Goal: Transaction & Acquisition: Purchase product/service

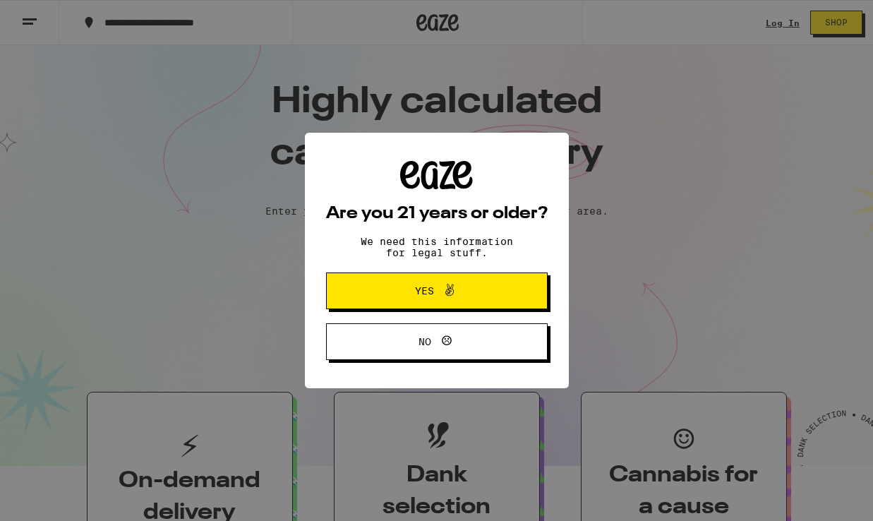
click at [429, 286] on span "Yes" at bounding box center [424, 291] width 19 height 10
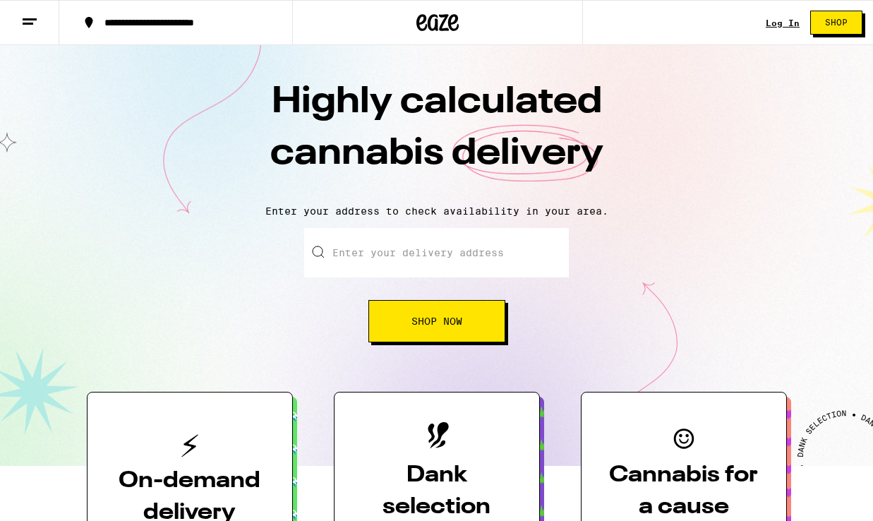
click at [419, 258] on input "Enter your delivery address" at bounding box center [436, 252] width 265 height 49
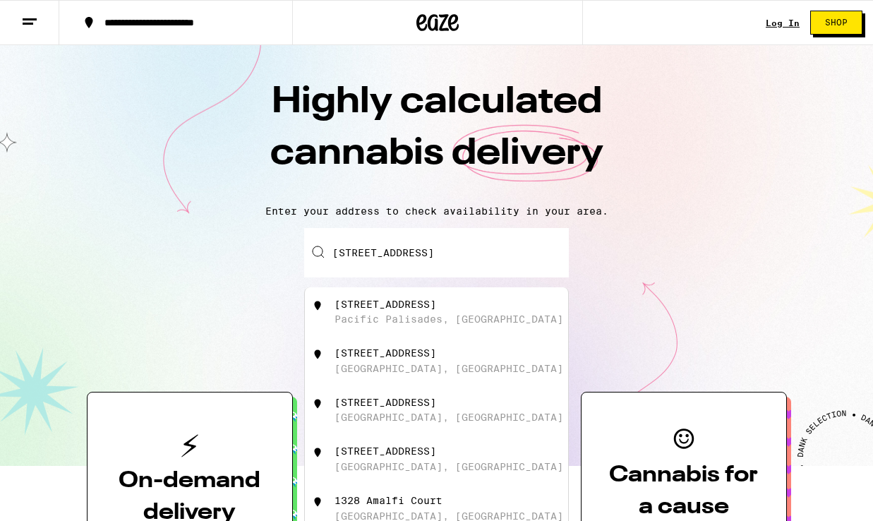
click at [453, 307] on div "1328 Amalfi Drive Pacific Palisades, CA" at bounding box center [461, 312] width 252 height 27
type input "1328 Amalfi Drive, Pacific Palisades, CA"
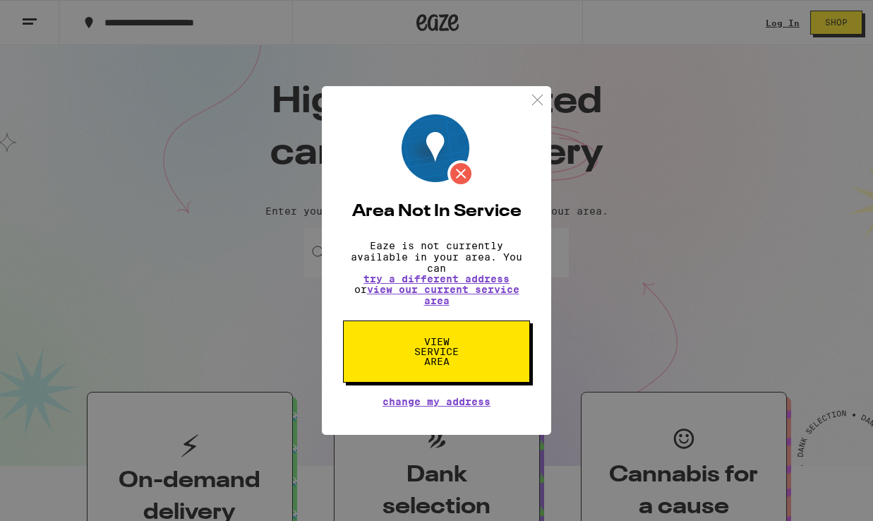
click at [441, 352] on span "View Service Area" at bounding box center [436, 352] width 73 height 30
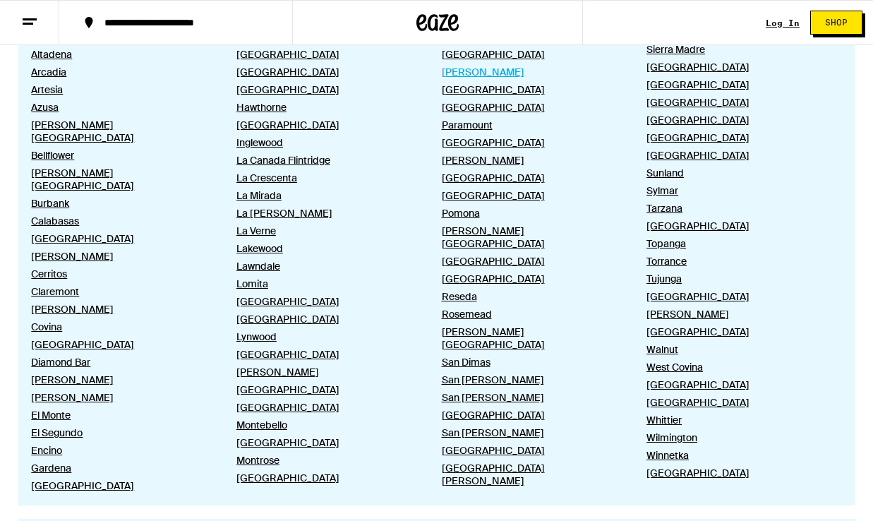
scroll to position [835, 0]
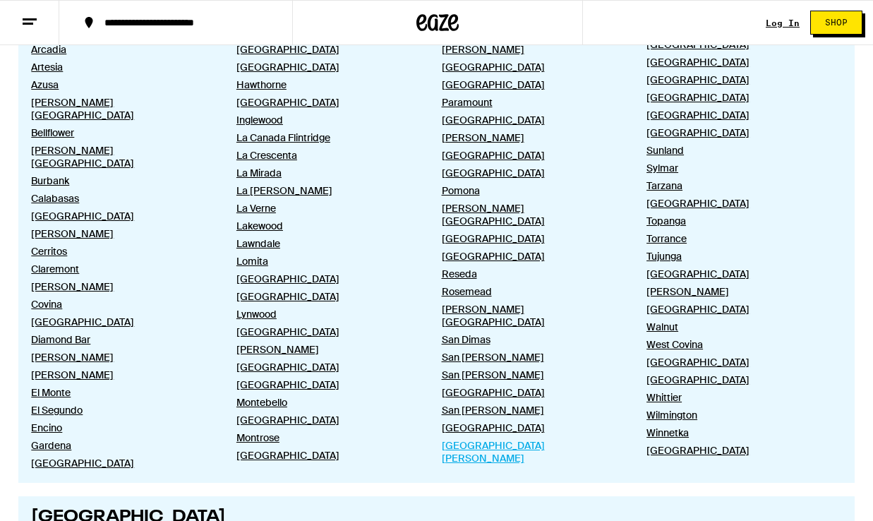
click at [469, 439] on link "Santa Monica" at bounding box center [533, 451] width 182 height 25
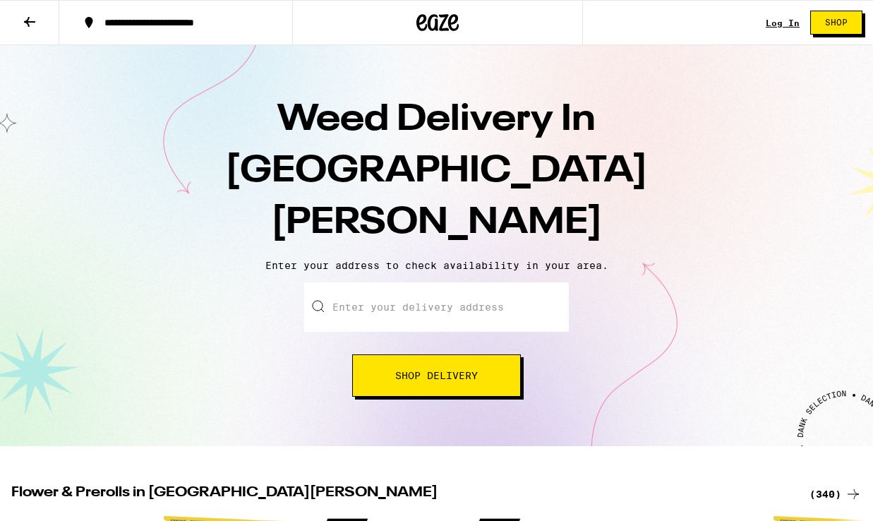
click at [772, 20] on link "Log In" at bounding box center [783, 22] width 34 height 9
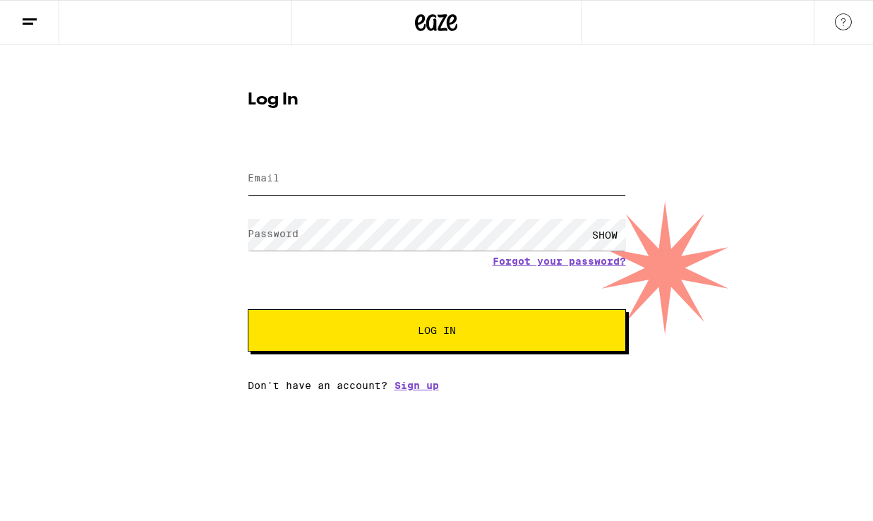
click at [294, 175] on input "Email" at bounding box center [437, 179] width 378 height 32
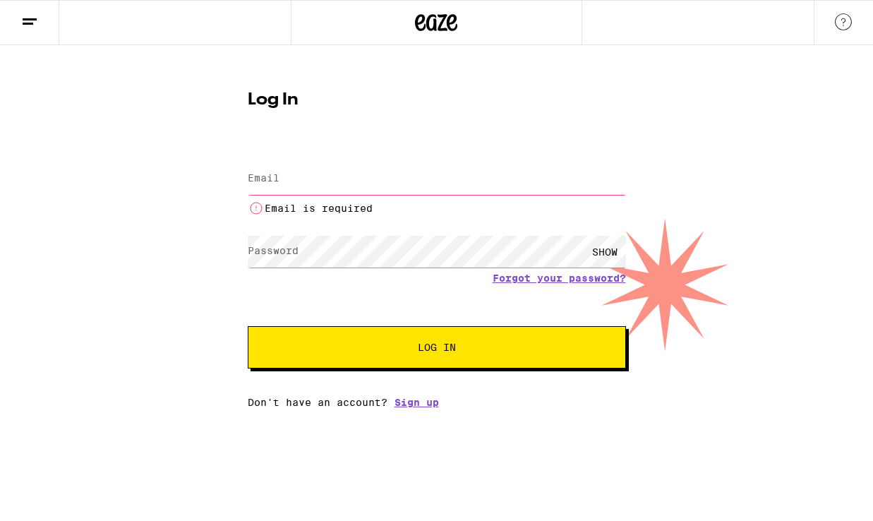
type input "mom247@me.com"
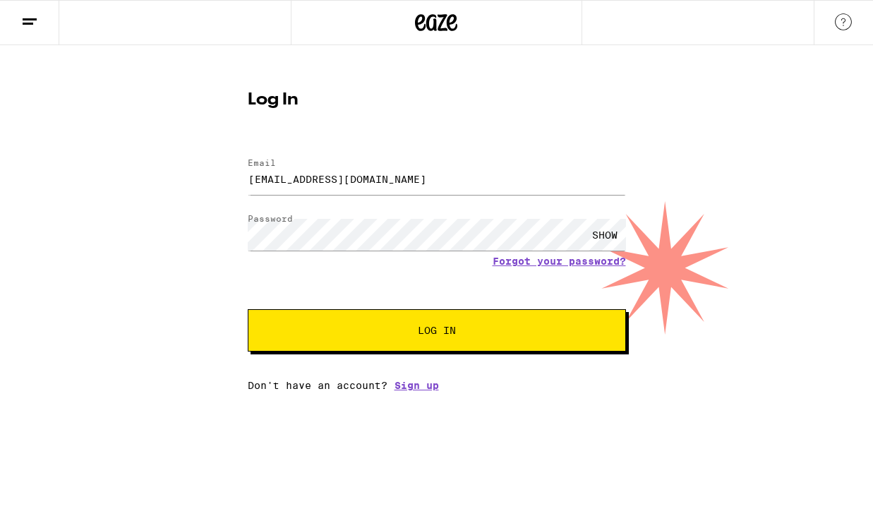
click at [421, 327] on span "Log In" at bounding box center [437, 330] width 38 height 10
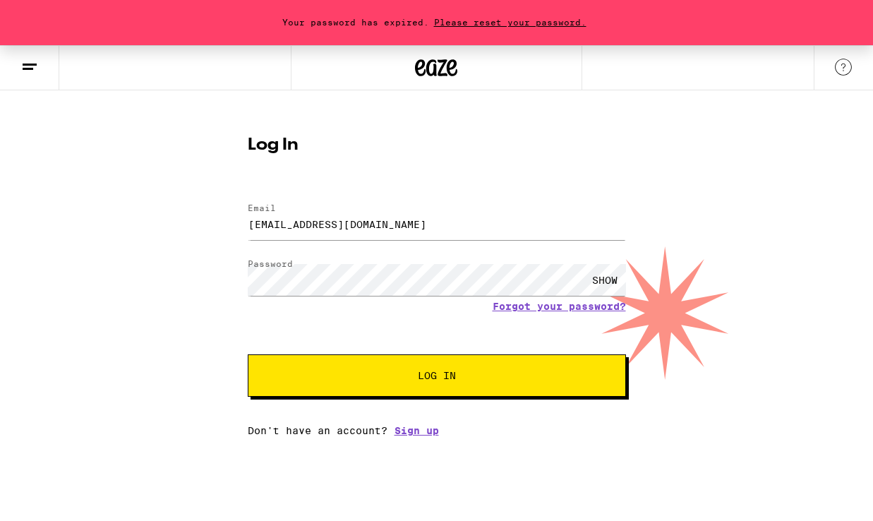
click at [508, 20] on span "Please reset your password." at bounding box center [510, 22] width 162 height 9
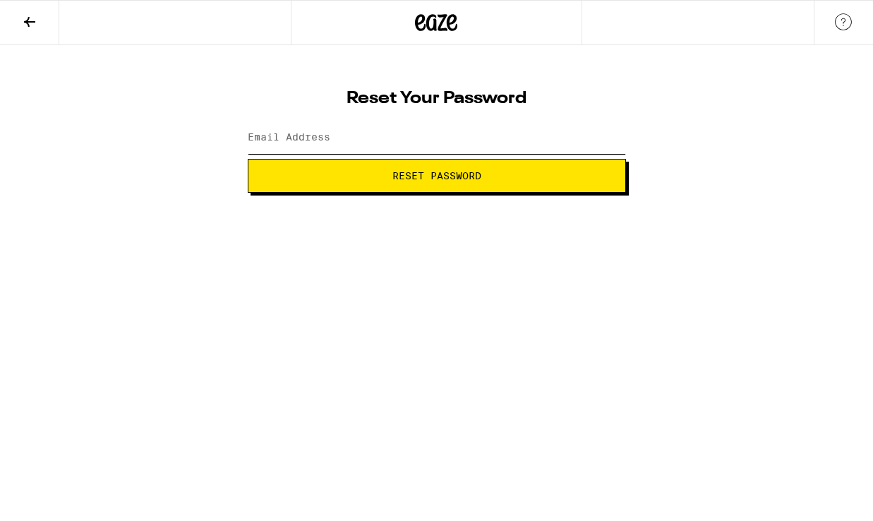
click at [372, 143] on input "Email Address" at bounding box center [437, 138] width 378 height 32
type input "mom247@me.com"
click at [370, 174] on span "Reset Password" at bounding box center [437, 176] width 354 height 10
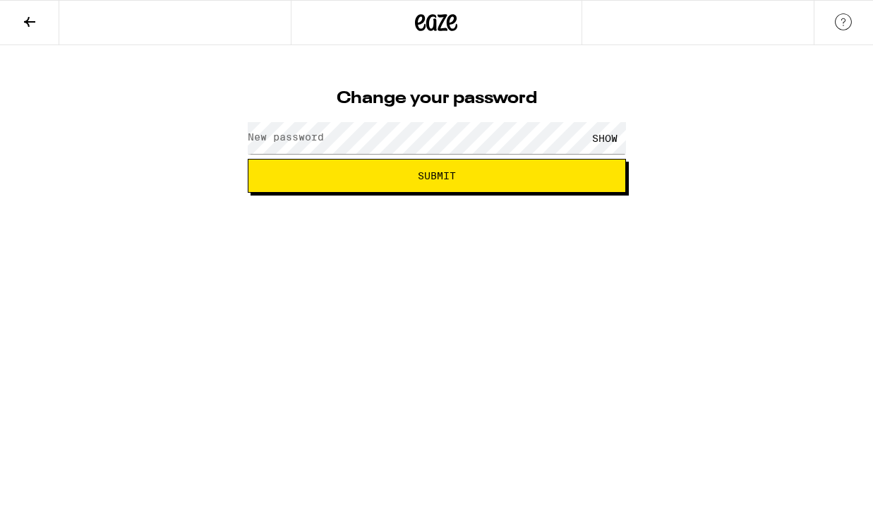
click at [429, 109] on div "Change your password New password SHOW Submit" at bounding box center [437, 136] width 407 height 112
click at [359, 121] on div "SHOW" at bounding box center [437, 138] width 378 height 42
click at [611, 140] on div "SHOW" at bounding box center [605, 138] width 42 height 32
click at [551, 169] on button "Submit" at bounding box center [437, 176] width 378 height 34
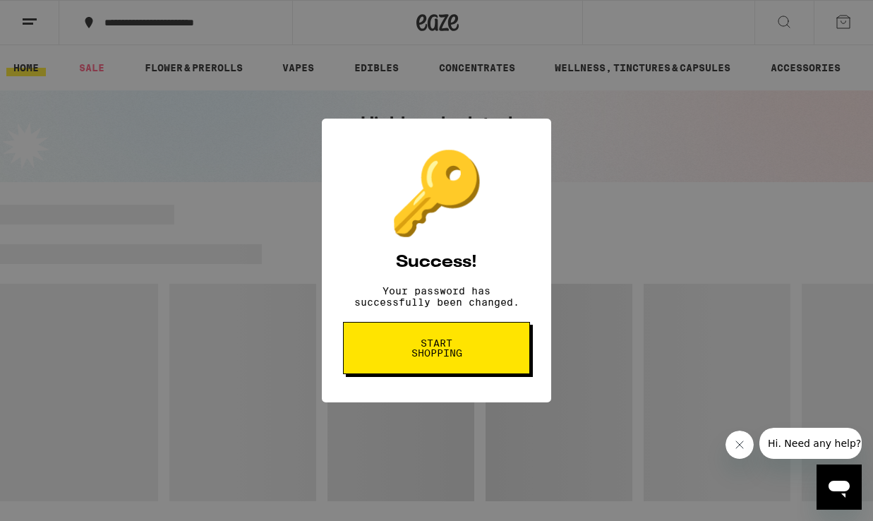
click at [425, 358] on span "Start shopping" at bounding box center [436, 348] width 73 height 20
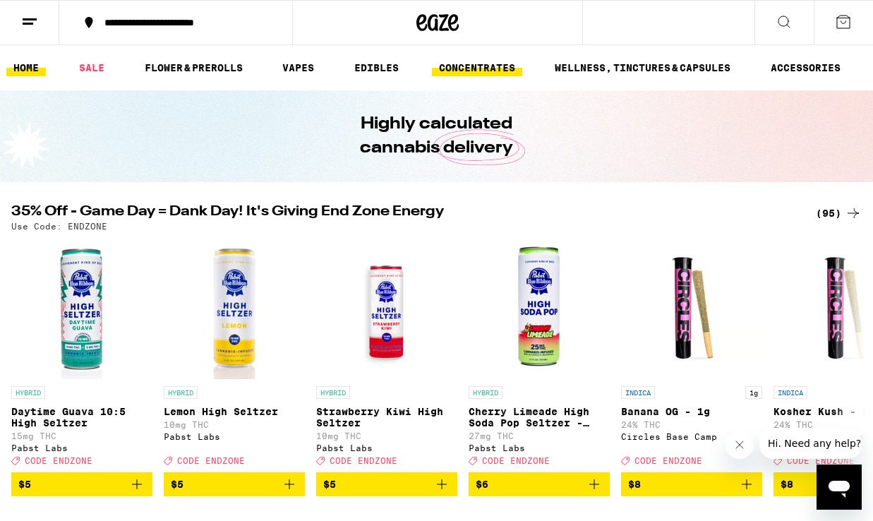
click at [479, 66] on link "CONCENTRATES" at bounding box center [477, 67] width 90 height 17
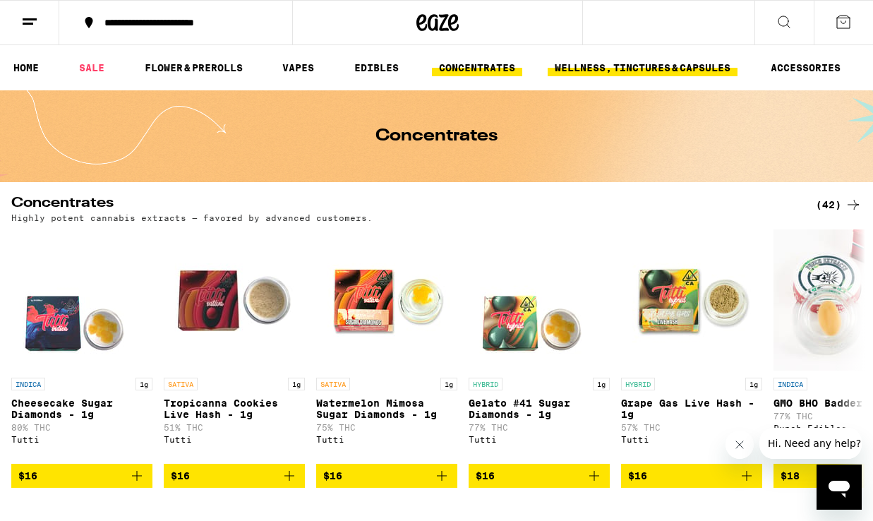
click at [556, 69] on link "WELLNESS, TINCTURES & CAPSULES" at bounding box center [643, 67] width 190 height 17
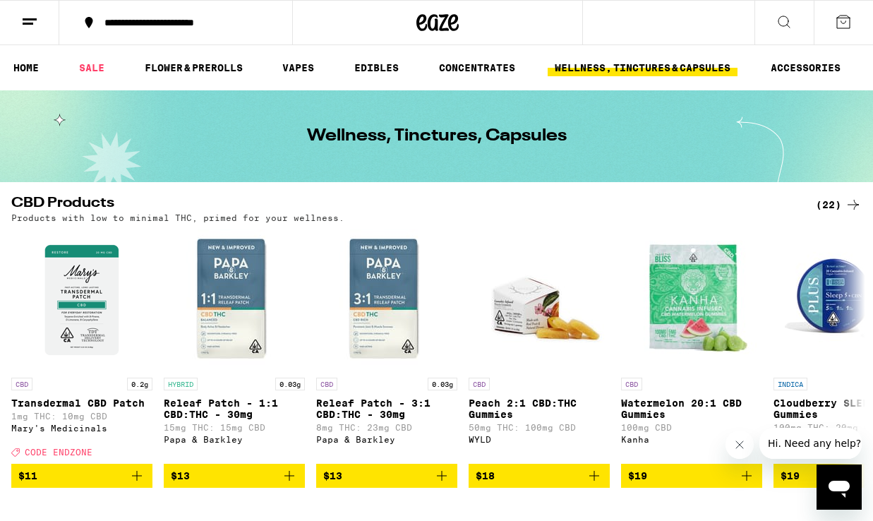
click at [23, 28] on icon at bounding box center [29, 21] width 17 height 17
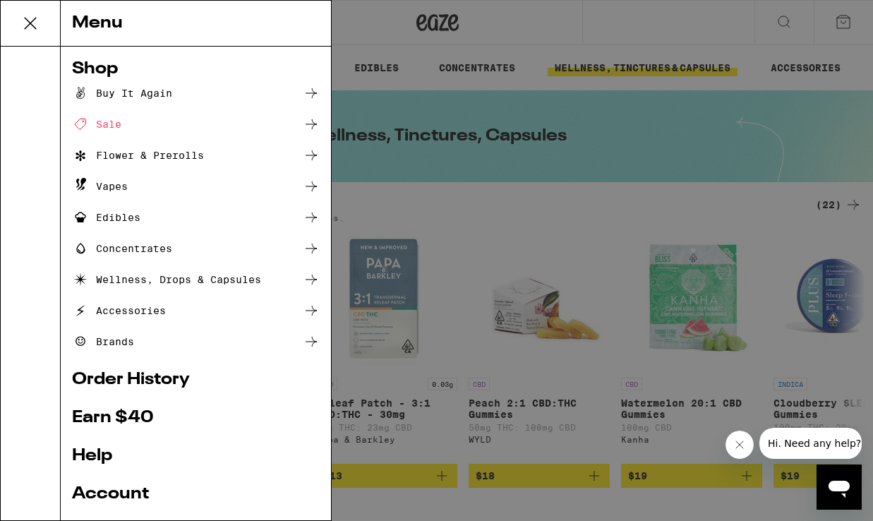
click at [147, 92] on div "Buy It Again" at bounding box center [122, 93] width 100 height 17
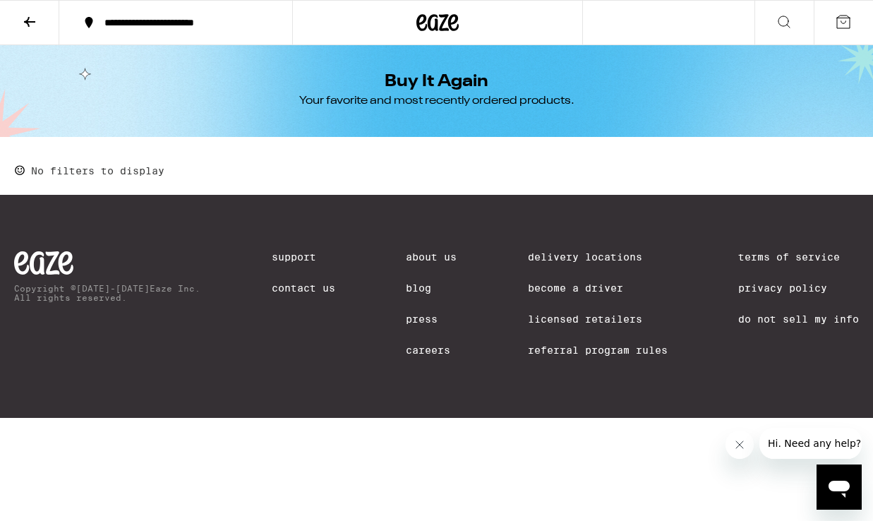
click at [296, 100] on div "Buy It Again Your favorite and most recently ordered products." at bounding box center [437, 91] width 542 height 92
click at [30, 20] on icon at bounding box center [29, 22] width 11 height 10
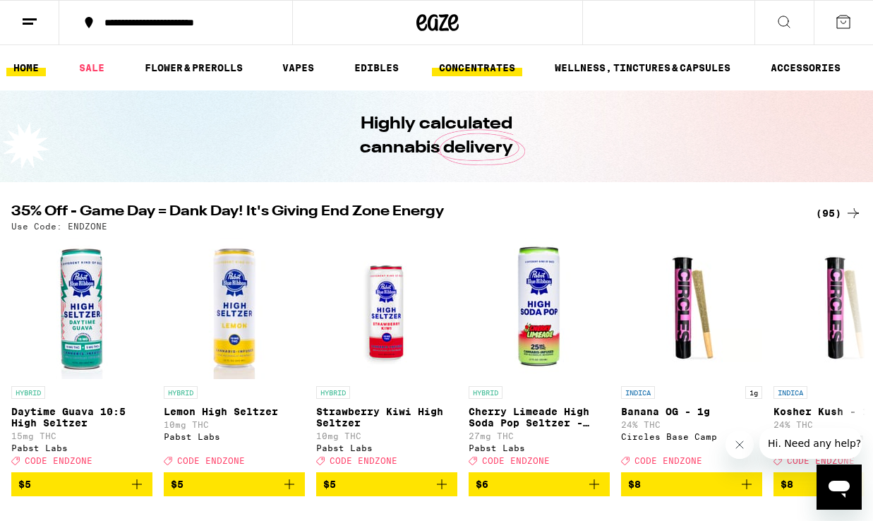
click at [490, 69] on link "CONCENTRATES" at bounding box center [477, 67] width 90 height 17
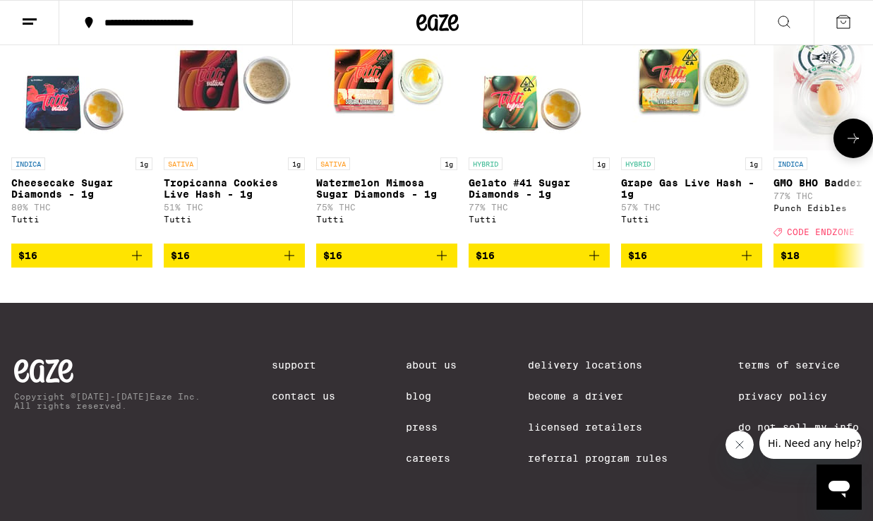
scroll to position [224, 0]
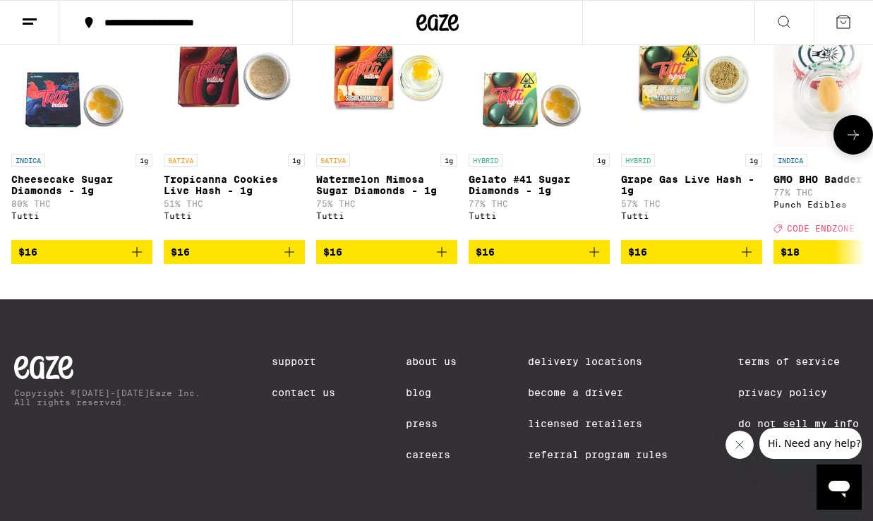
click at [846, 129] on button at bounding box center [854, 135] width 40 height 40
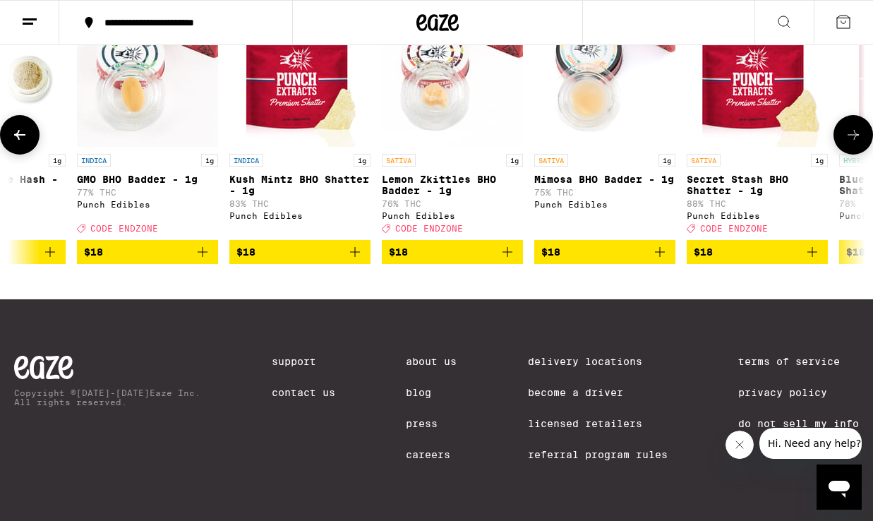
click at [846, 129] on button at bounding box center [854, 135] width 40 height 40
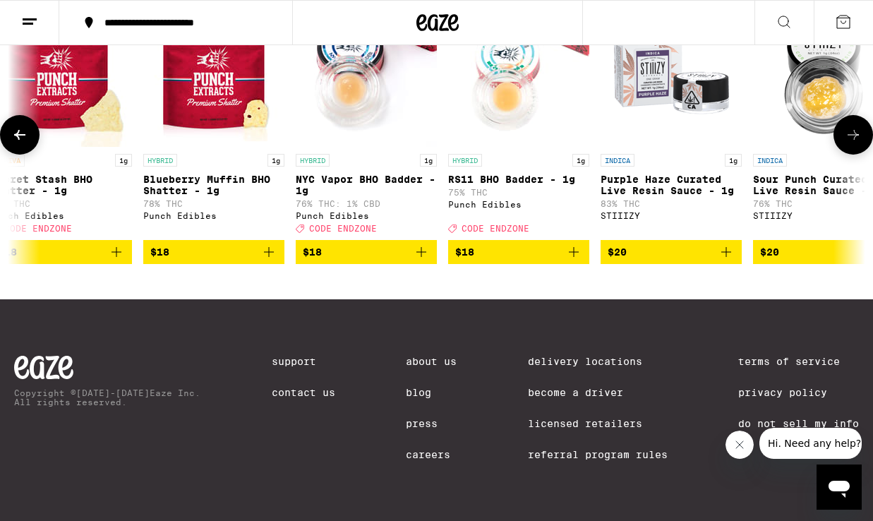
scroll to position [0, 1394]
click at [846, 129] on button at bounding box center [854, 135] width 40 height 40
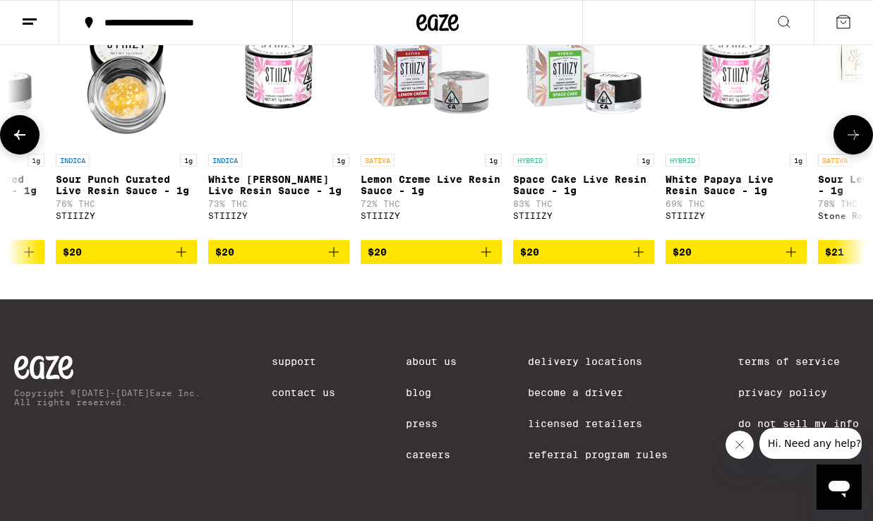
click at [846, 129] on button at bounding box center [854, 135] width 40 height 40
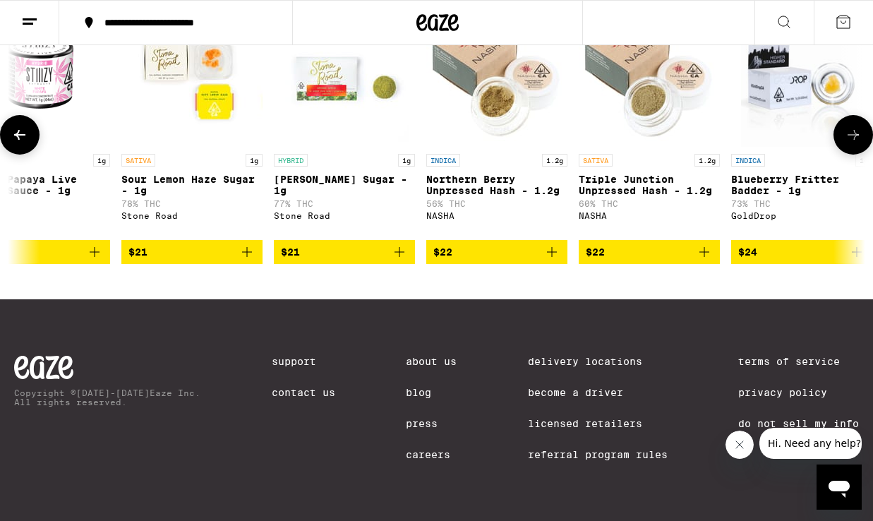
click at [846, 129] on button at bounding box center [854, 135] width 40 height 40
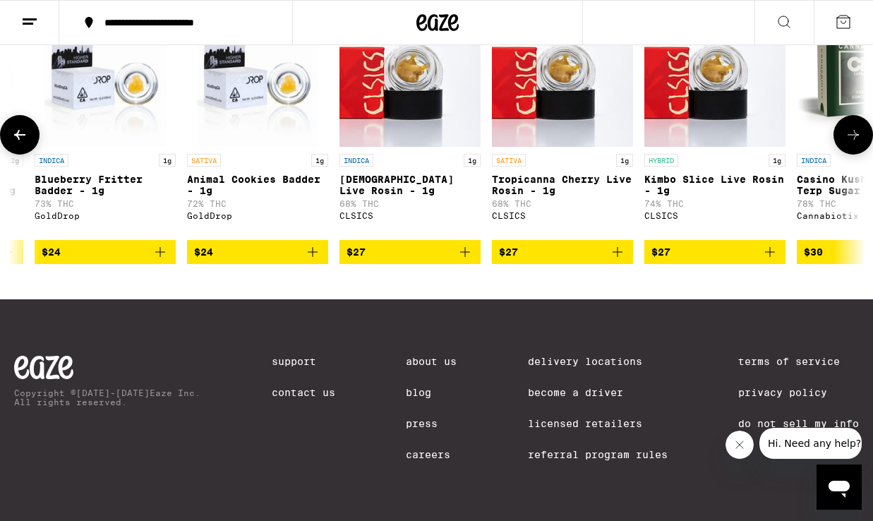
click at [846, 129] on button at bounding box center [854, 135] width 40 height 40
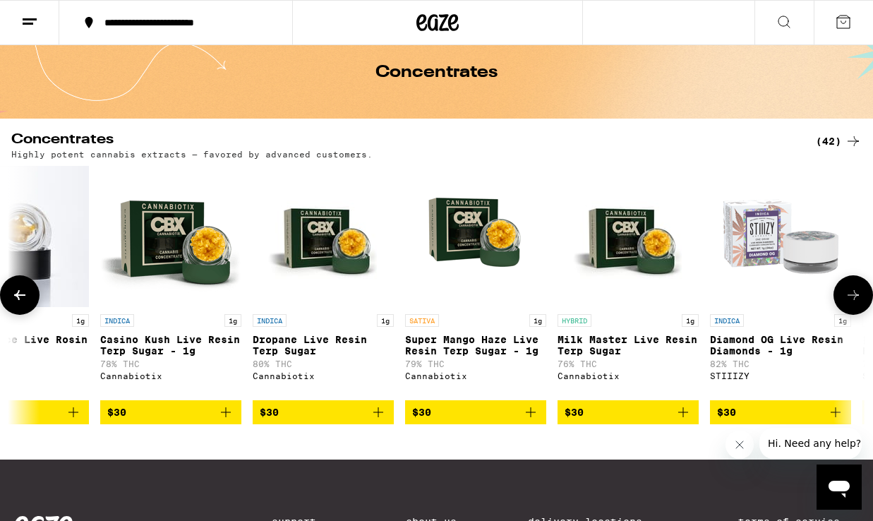
scroll to position [0, 0]
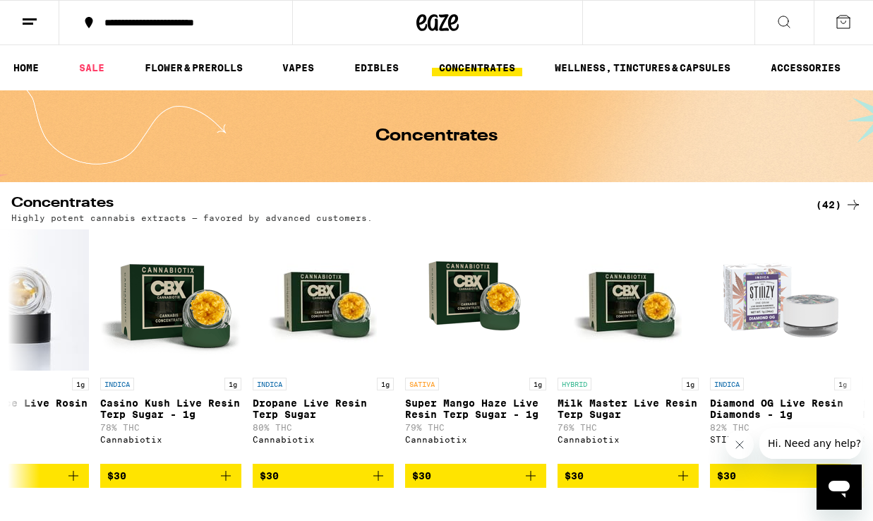
click at [450, 66] on link "CONCENTRATES" at bounding box center [477, 67] width 90 height 17
click at [36, 71] on link "HOME" at bounding box center [26, 67] width 40 height 17
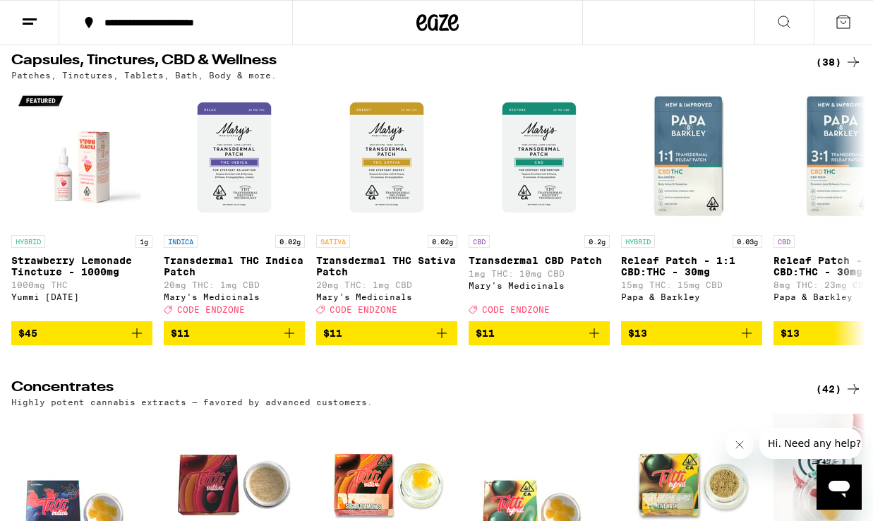
scroll to position [4780, 0]
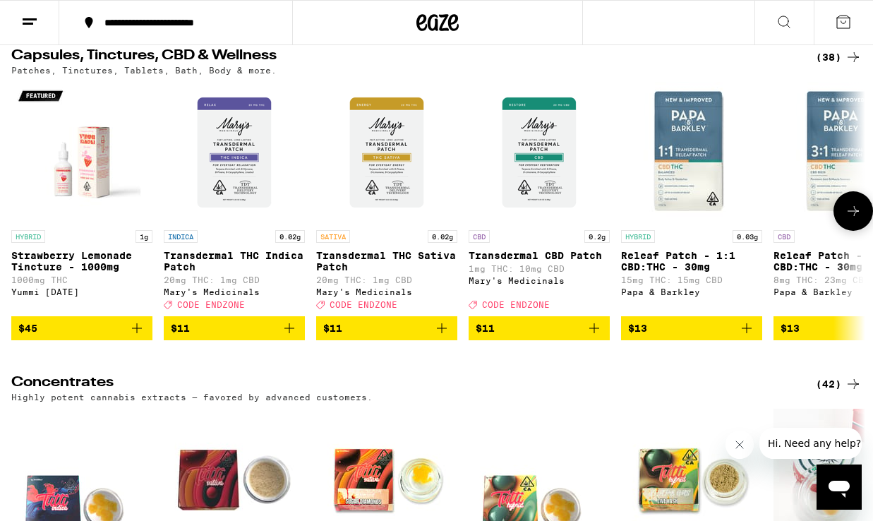
click at [851, 220] on icon at bounding box center [853, 211] width 17 height 17
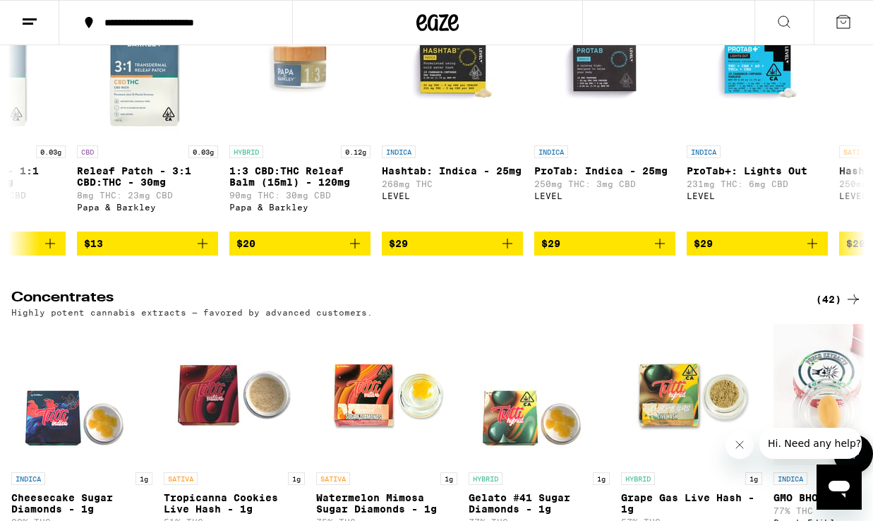
scroll to position [4818, 0]
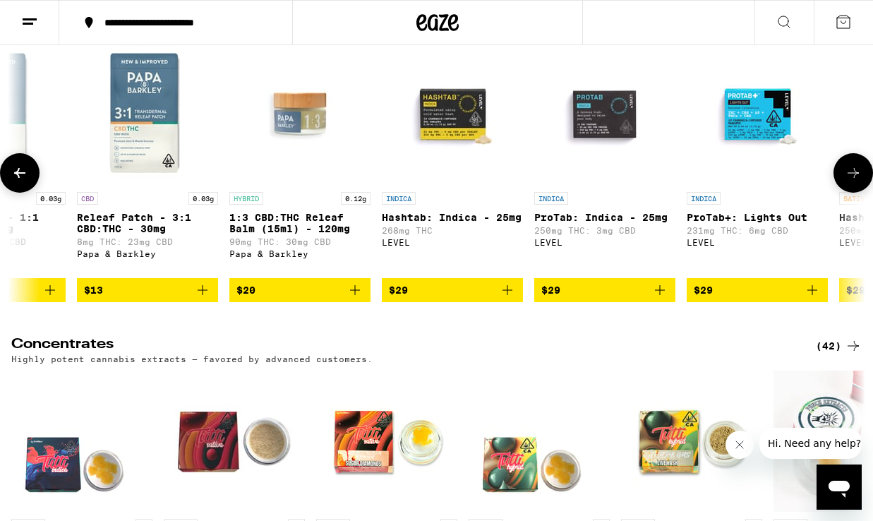
click at [849, 181] on icon at bounding box center [853, 173] width 17 height 17
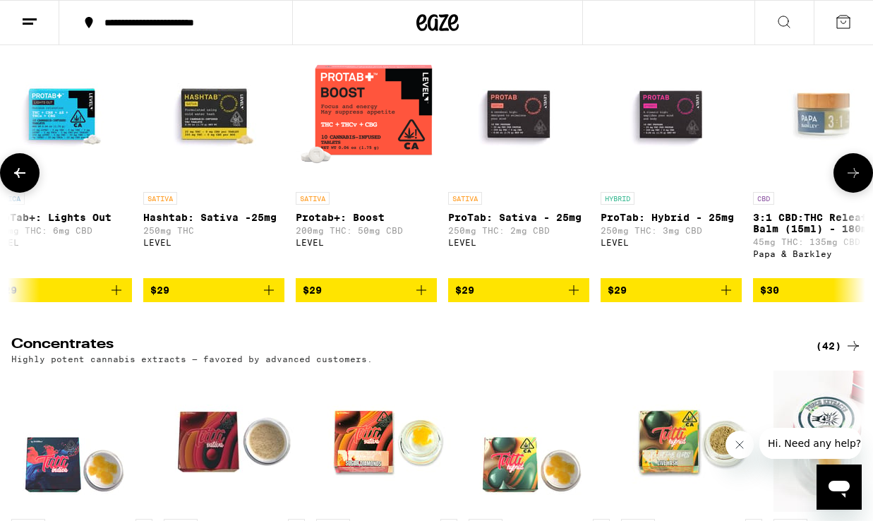
scroll to position [0, 1394]
click at [849, 181] on icon at bounding box center [853, 173] width 17 height 17
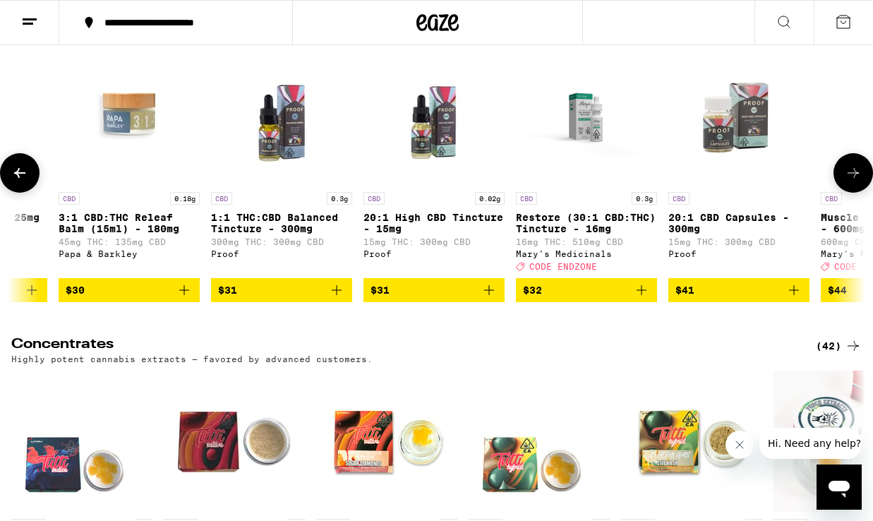
scroll to position [0, 2091]
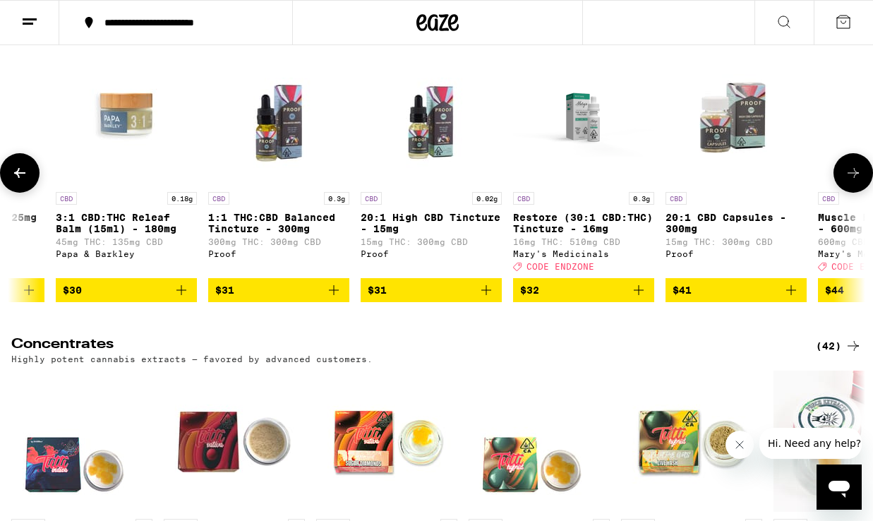
click at [294, 234] on p "1:1 THC:CBD Balanced Tincture - 300mg" at bounding box center [278, 223] width 141 height 23
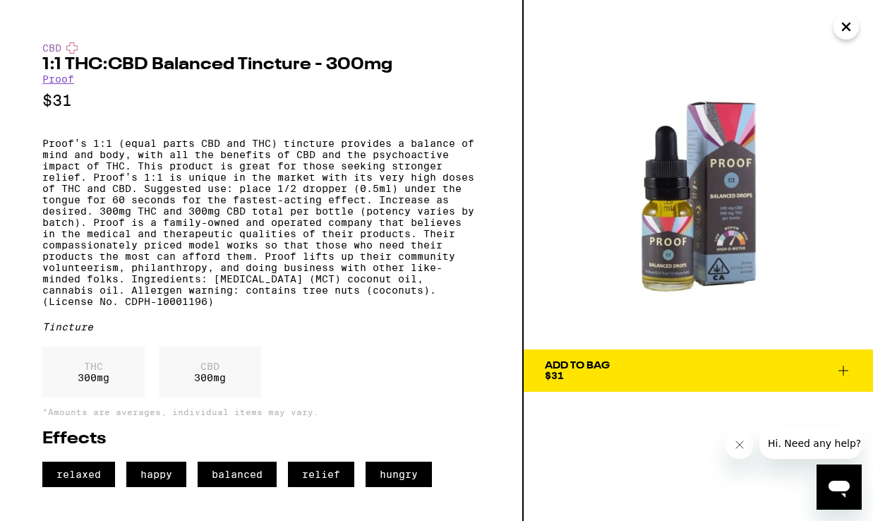
scroll to position [7, 0]
click at [628, 371] on span "Add To Bag $31" at bounding box center [698, 371] width 307 height 20
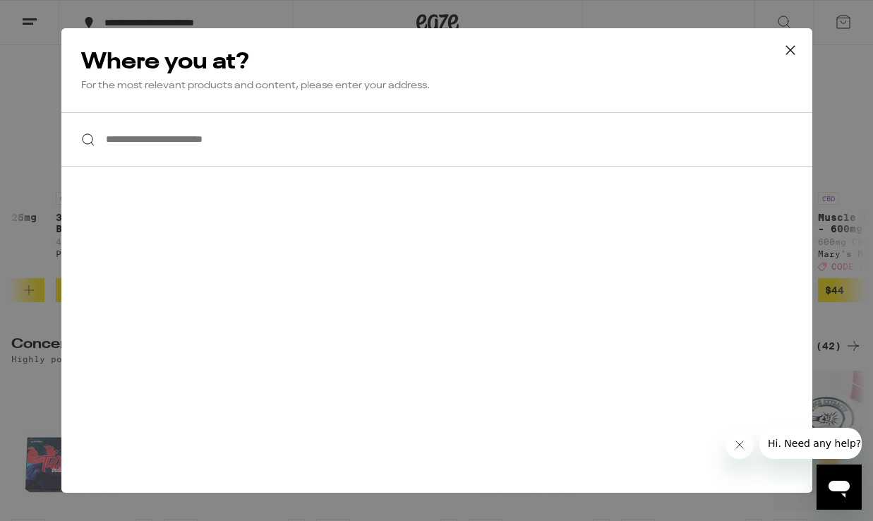
click at [313, 141] on input "**********" at bounding box center [436, 139] width 751 height 54
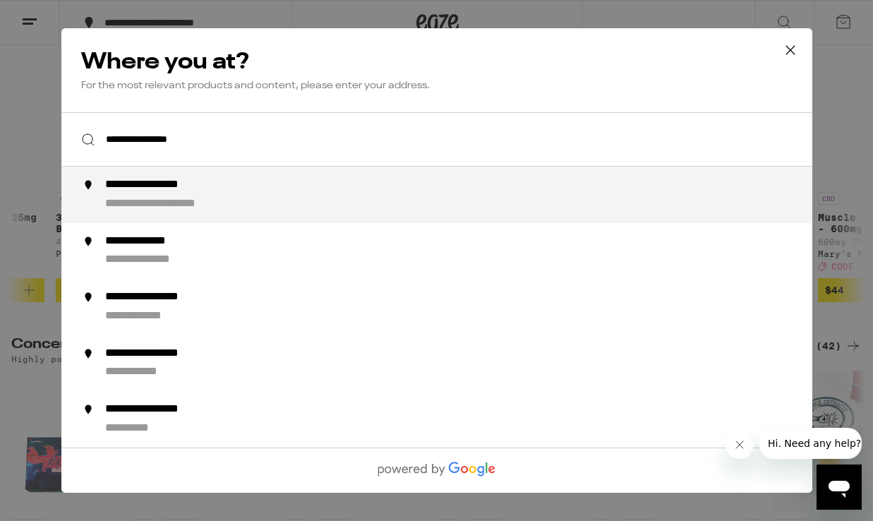
type input "**********"
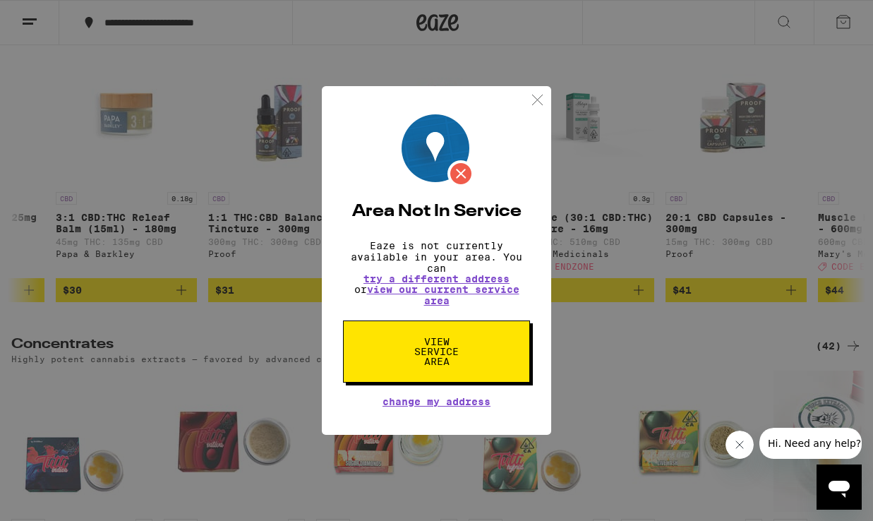
click at [592, 254] on div "Area Not In Service Eaze is not currently available in your area. You can try a…" at bounding box center [436, 260] width 873 height 521
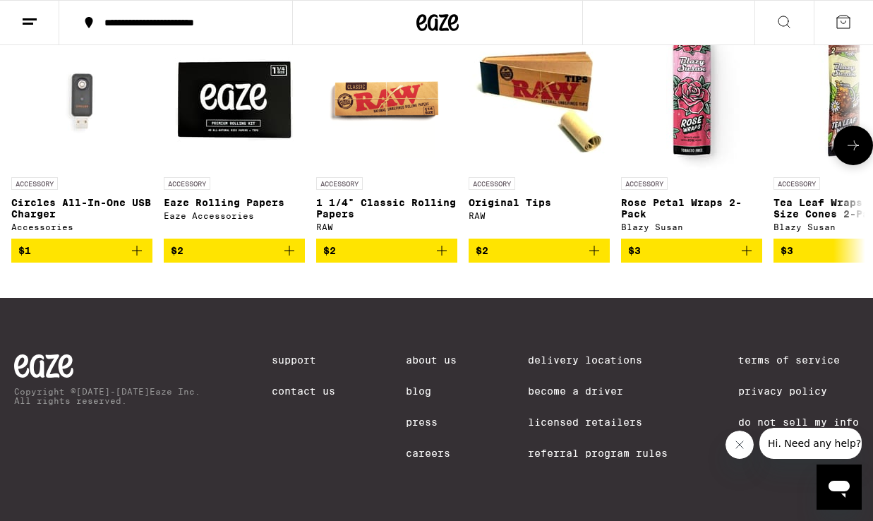
scroll to position [5655, 0]
click at [614, 356] on link "Delivery Locations" at bounding box center [598, 359] width 140 height 11
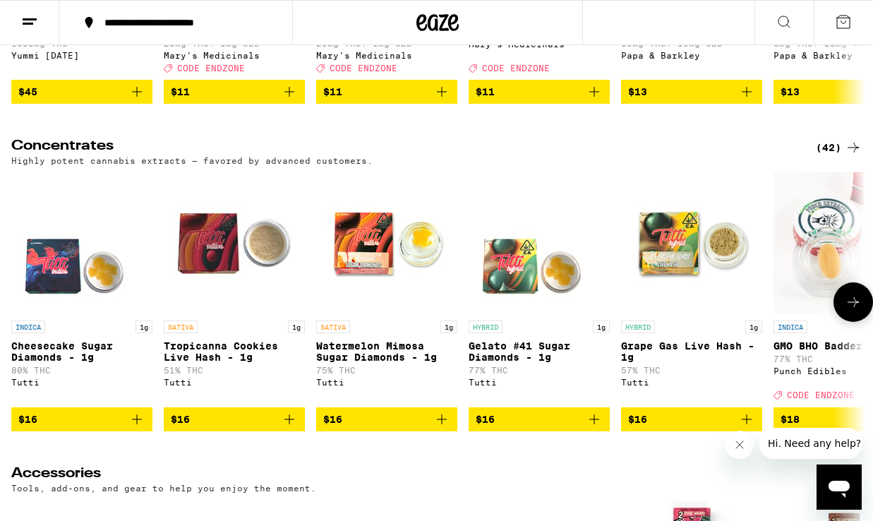
scroll to position [4840, 0]
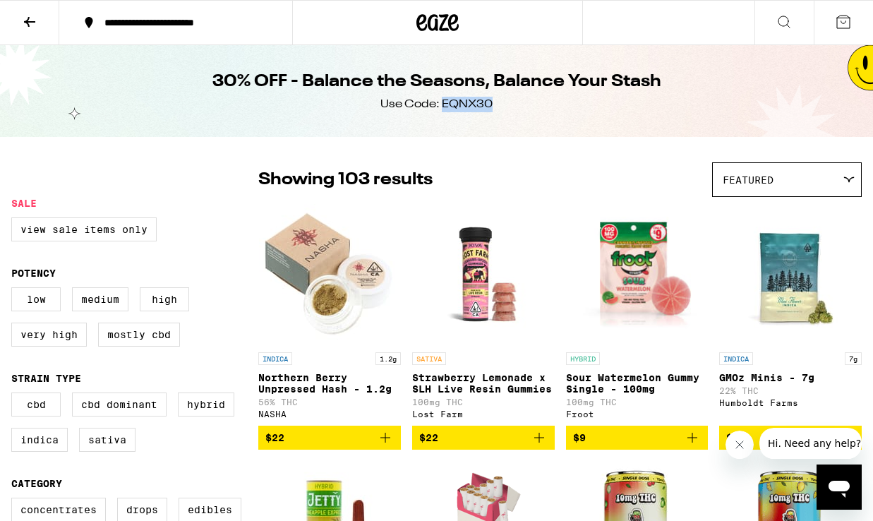
drag, startPoint x: 504, startPoint y: 107, endPoint x: 446, endPoint y: 107, distance: 57.9
click at [445, 108] on div "30% OFF - Balance the Seasons, Balance Your Stash Use Code: EQNX30" at bounding box center [437, 91] width 542 height 92
copy div "EQNX30"
click at [847, 20] on icon at bounding box center [843, 21] width 17 height 17
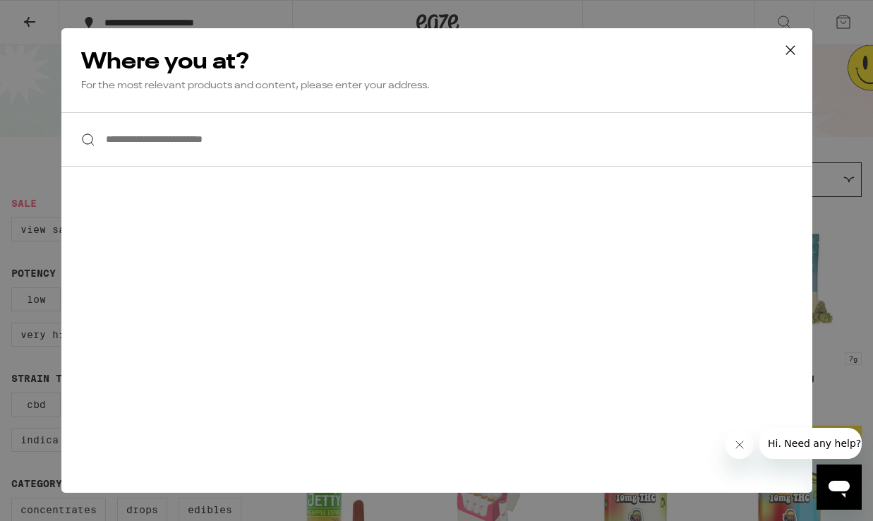
click at [784, 55] on icon at bounding box center [790, 50] width 21 height 21
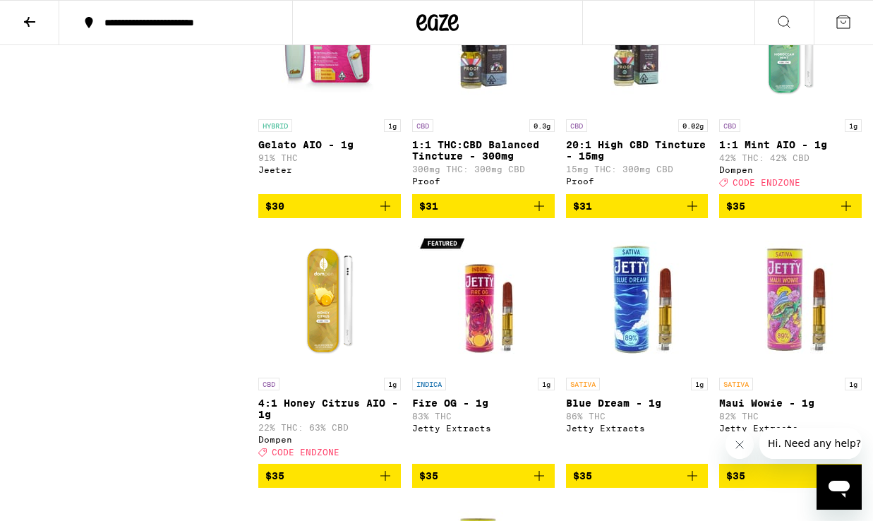
scroll to position [4118, 0]
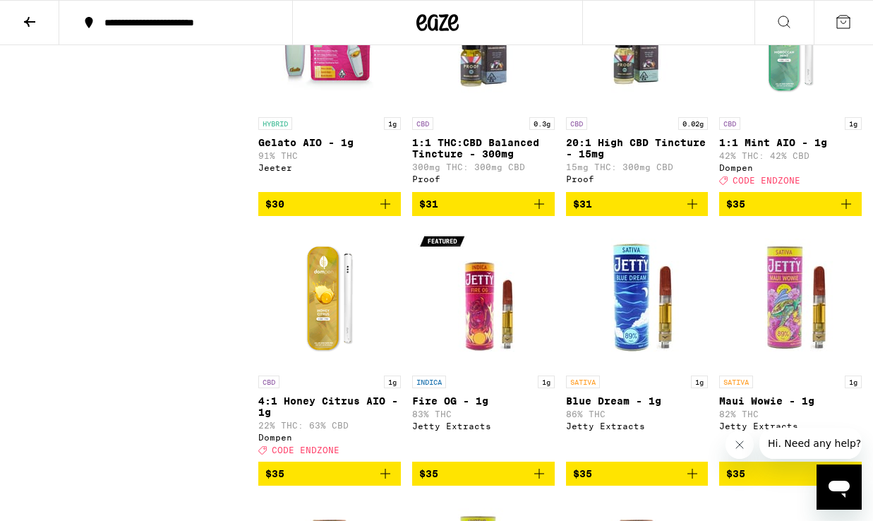
click at [487, 213] on span "$31" at bounding box center [483, 204] width 128 height 17
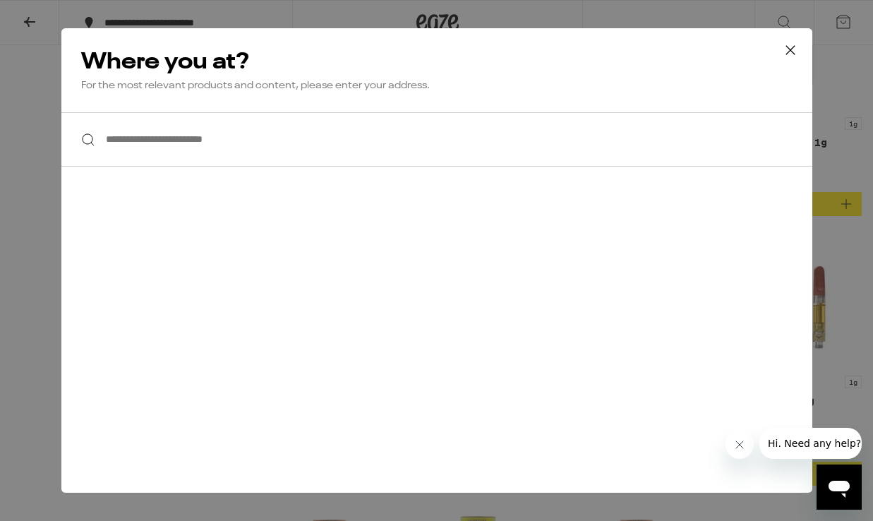
click at [794, 43] on icon at bounding box center [790, 50] width 21 height 21
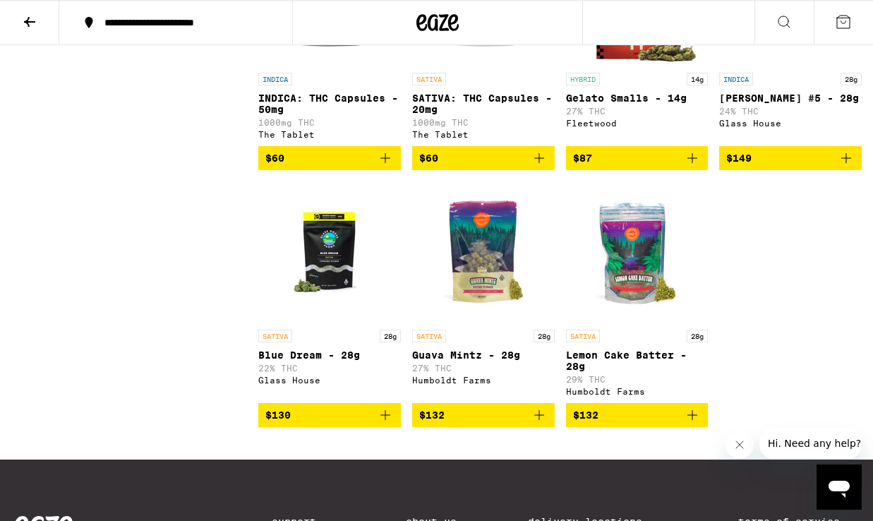
scroll to position [6890, 0]
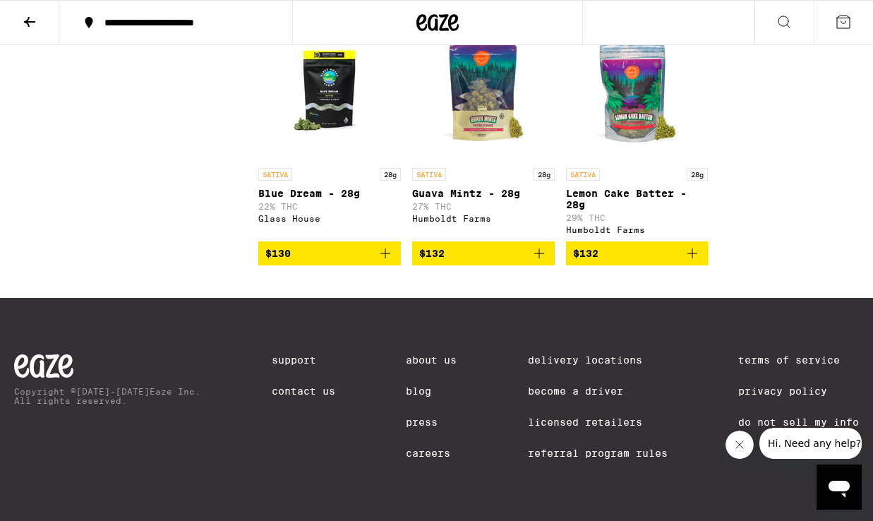
click at [301, 395] on div "Support Contact Us" at bounding box center [304, 385] width 64 height 62
click at [301, 392] on link "Contact Us" at bounding box center [304, 390] width 64 height 11
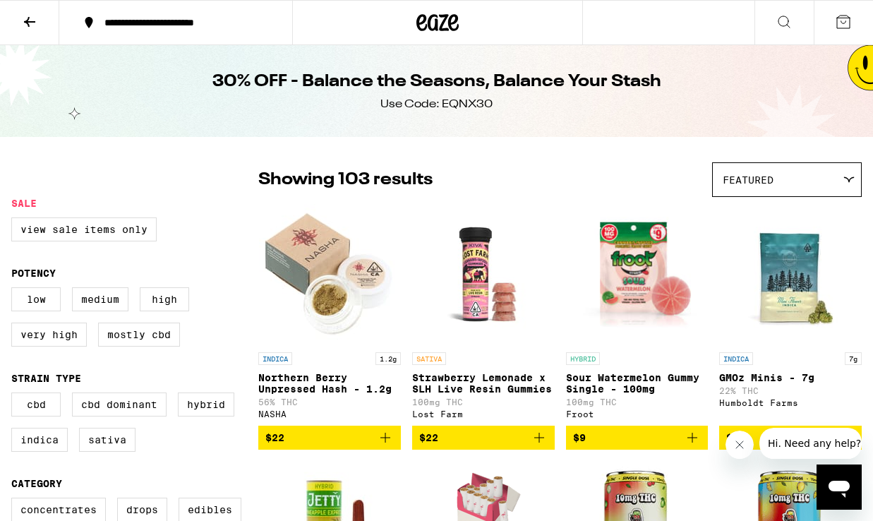
click at [841, 22] on icon at bounding box center [843, 21] width 17 height 17
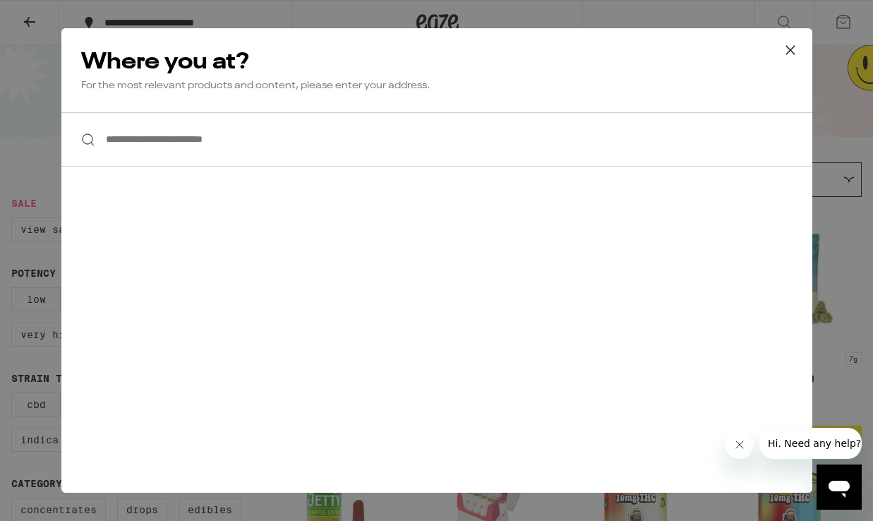
click at [788, 44] on icon at bounding box center [790, 50] width 21 height 21
